Goal: Check status: Check status

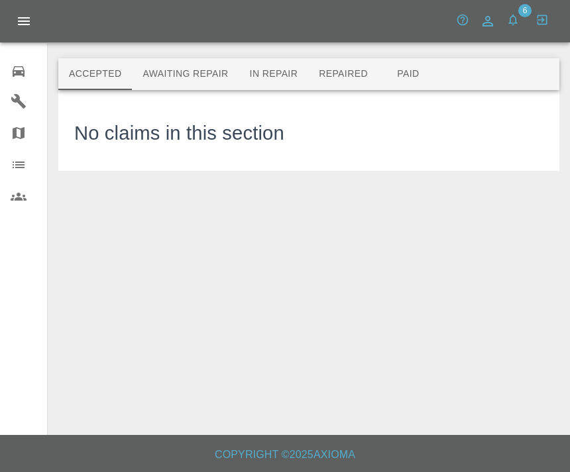
click at [197, 73] on button "Awaiting Repair" at bounding box center [185, 74] width 107 height 32
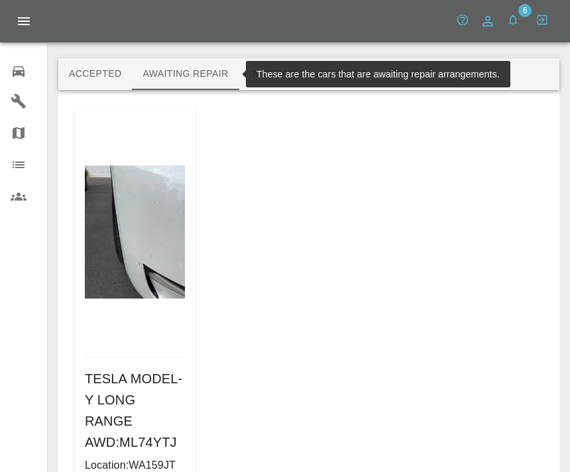
click at [328, 73] on button "Repaired" at bounding box center [343, 74] width 70 height 32
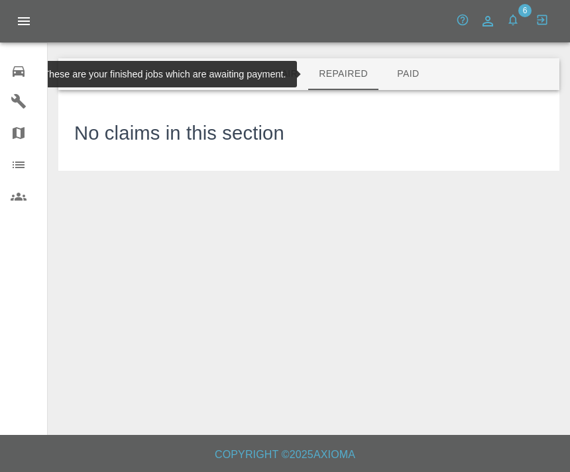
click at [265, 70] on button "In Repair" at bounding box center [274, 74] width 70 height 32
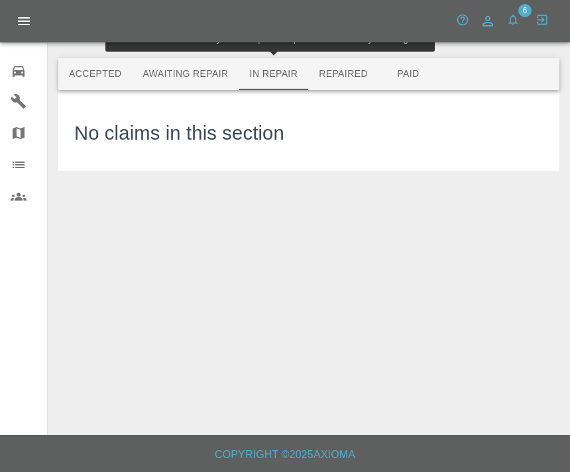
click at [355, 74] on button "Repaired" at bounding box center [343, 74] width 70 height 32
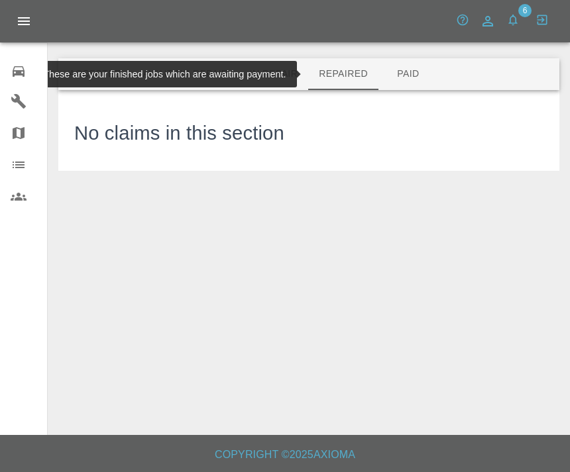
click at [428, 74] on button "Paid" at bounding box center [408, 74] width 60 height 32
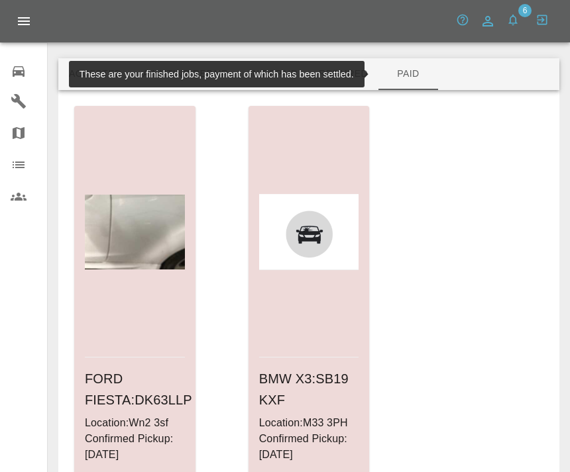
click at [190, 78] on button "Awaiting Repair" at bounding box center [185, 74] width 107 height 32
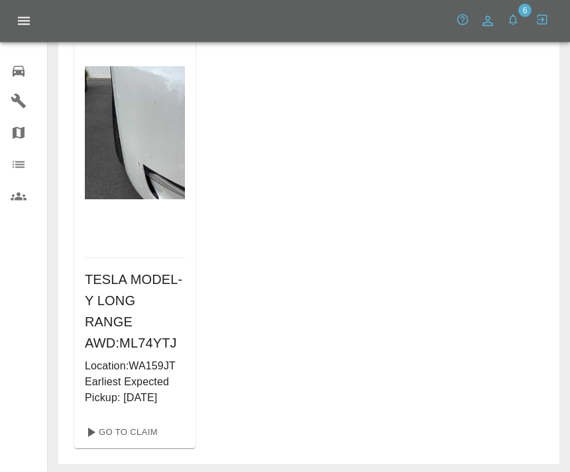
scroll to position [102, 0]
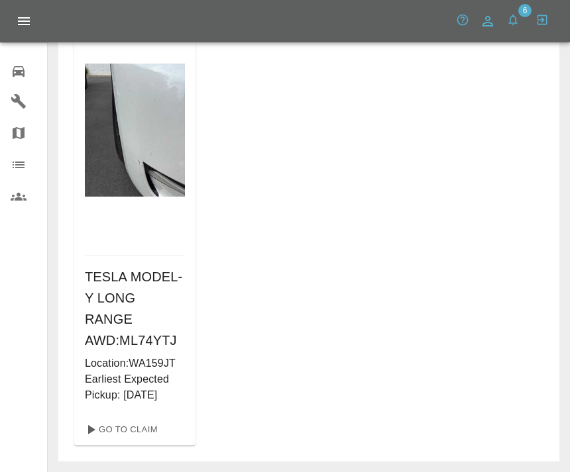
click at [147, 246] on div at bounding box center [135, 130] width 100 height 252
click at [126, 312] on h6 "TESLA MODEL-Y LONG RANGE AWD : ML74YTJ" at bounding box center [135, 308] width 100 height 85
click at [131, 431] on link "Go To Claim" at bounding box center [121, 429] width 82 height 21
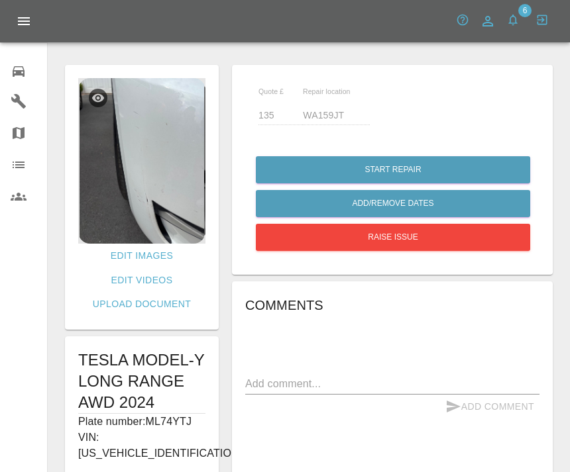
click at [517, 15] on icon "button" at bounding box center [512, 19] width 13 height 13
